Goal: Information Seeking & Learning: Check status

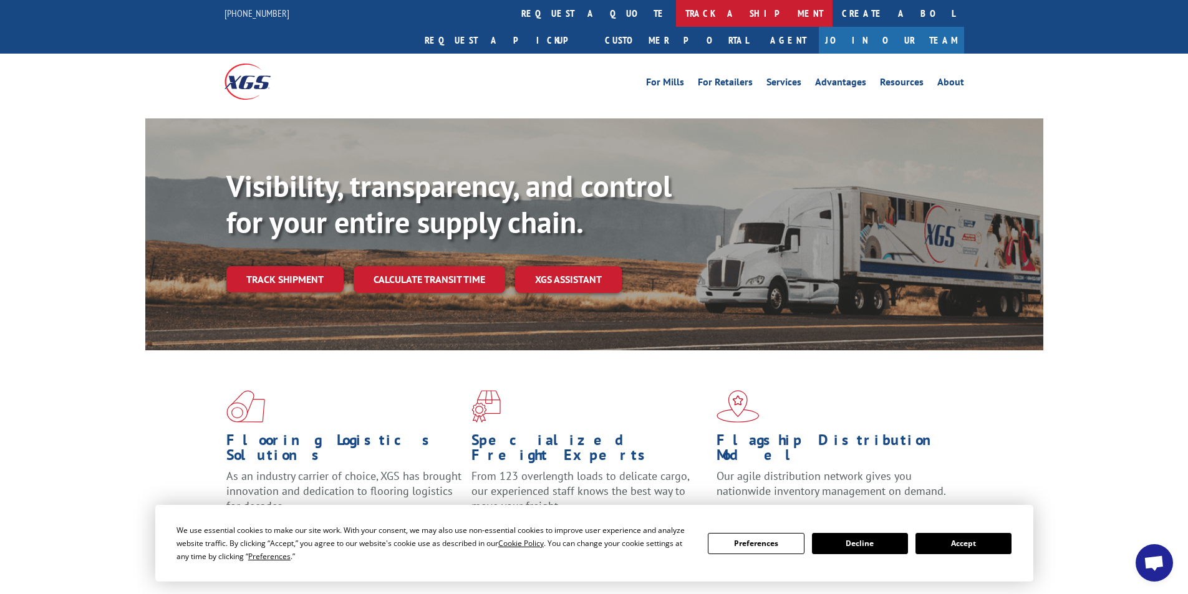
click at [676, 21] on link "track a shipment" at bounding box center [754, 13] width 157 height 27
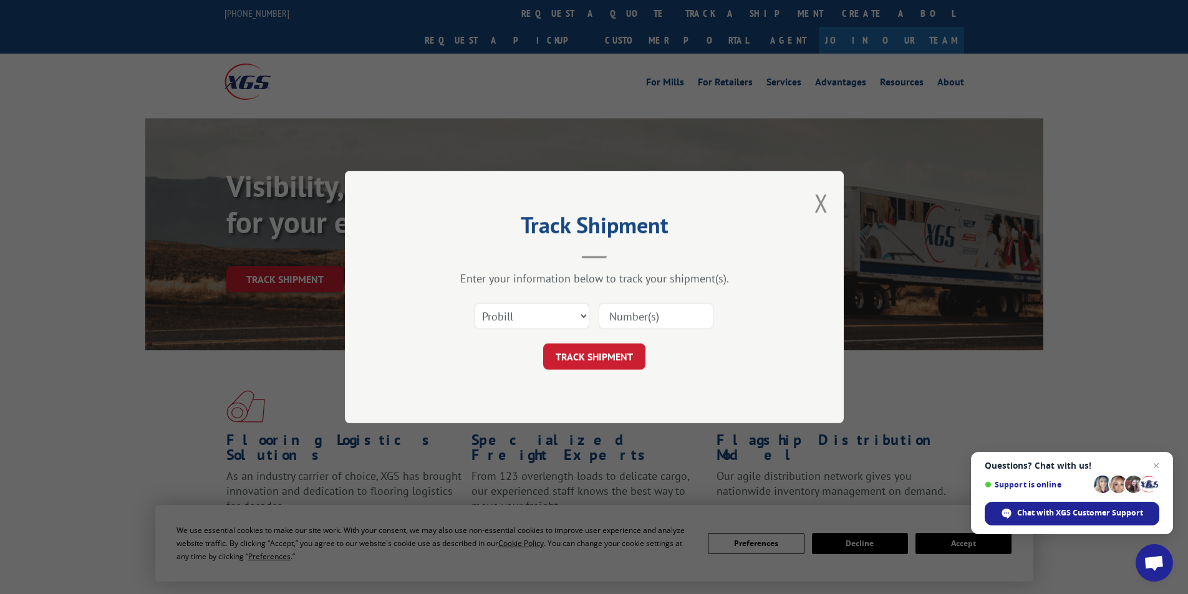
click at [666, 312] on input at bounding box center [656, 316] width 115 height 26
click at [631, 310] on input at bounding box center [656, 316] width 115 height 26
type input "17058992"
click at [589, 358] on button "TRACK SHIPMENT" at bounding box center [594, 357] width 102 height 26
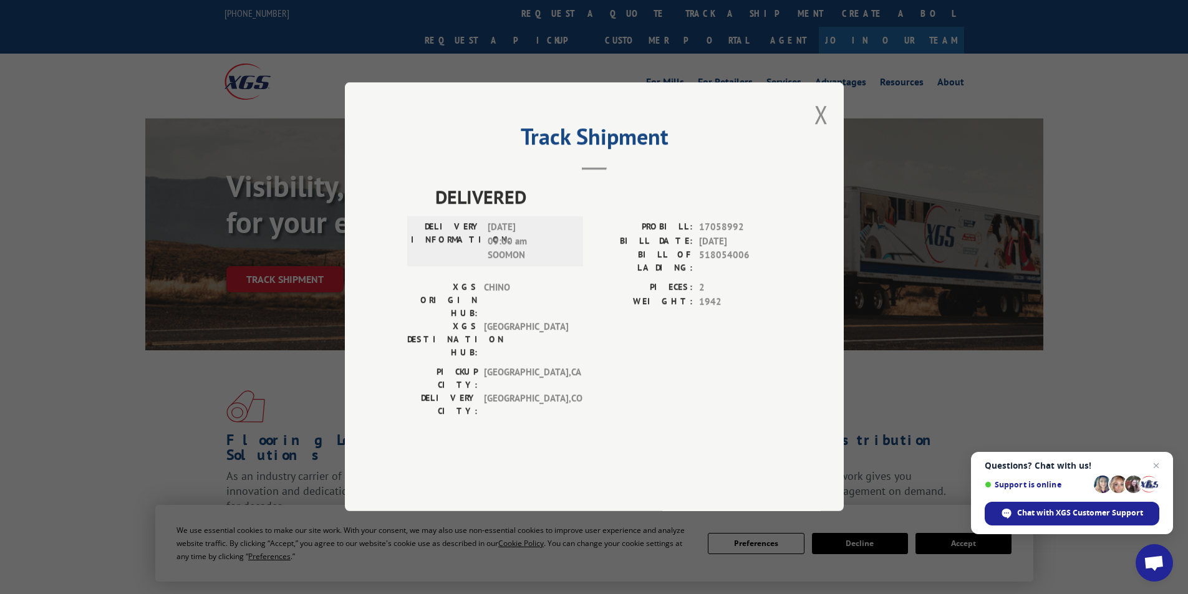
drag, startPoint x: 700, startPoint y: 271, endPoint x: 747, endPoint y: 270, distance: 46.8
click at [747, 249] on span "[DATE]" at bounding box center [740, 242] width 82 height 14
click at [861, 205] on div "Track Shipment DELIVERED DELIVERY INFORMATION: [DATE] 09:00 am SOOMON PROBILL: …" at bounding box center [594, 297] width 1188 height 594
click at [479, 211] on span "DELIVERED" at bounding box center [608, 197] width 346 height 28
click at [506, 263] on span "[DATE] 09:00 am SOOMON" at bounding box center [530, 242] width 84 height 42
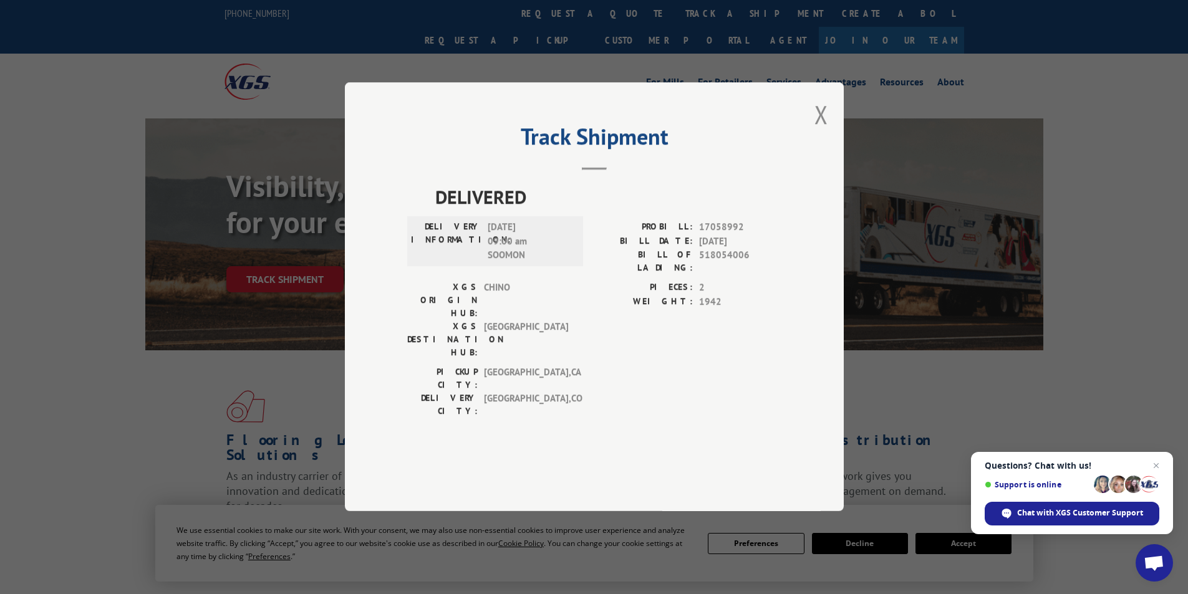
click at [628, 152] on h2 "Track Shipment" at bounding box center [594, 140] width 374 height 24
click at [590, 152] on h2 "Track Shipment" at bounding box center [594, 140] width 374 height 24
click at [594, 170] on header "Track Shipment" at bounding box center [594, 149] width 374 height 42
click at [705, 249] on span "[DATE]" at bounding box center [740, 242] width 82 height 14
click at [438, 267] on div "DELIVERY INFORMATION: [DATE] 09:00 am SOOMON" at bounding box center [495, 242] width 176 height 50
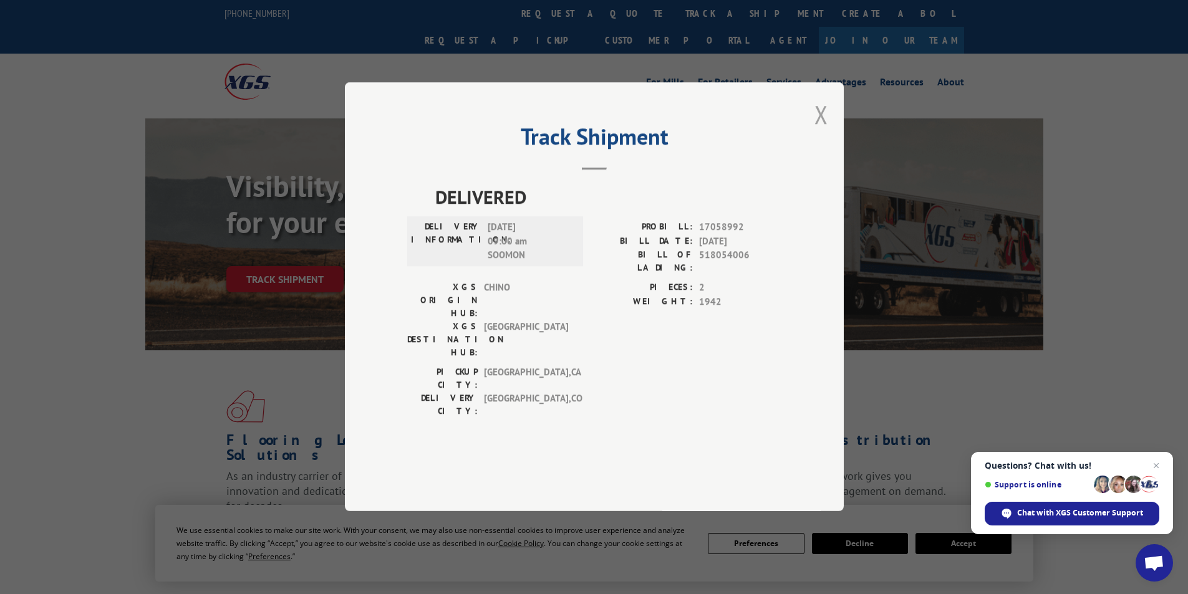
click at [821, 131] on button "Close modal" at bounding box center [822, 114] width 14 height 33
